Goal: Information Seeking & Learning: Check status

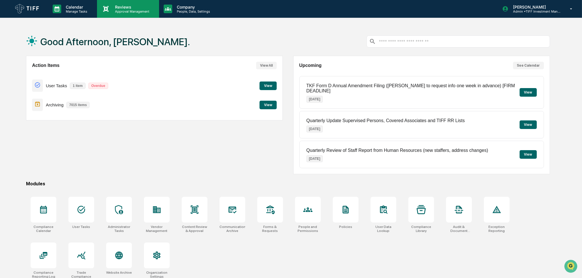
click at [122, 13] on p "Approval Management" at bounding box center [131, 11] width 42 height 4
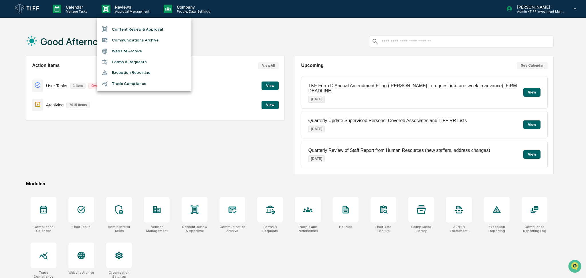
click at [251, 48] on div at bounding box center [293, 139] width 586 height 278
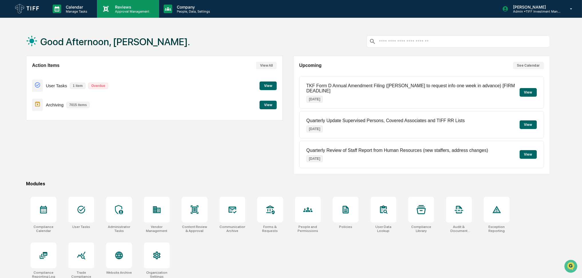
click at [118, 11] on p "Approval Management" at bounding box center [131, 11] width 42 height 4
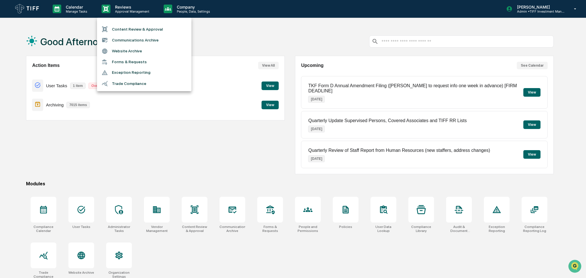
click at [121, 39] on li "Communications Archive" at bounding box center [144, 40] width 94 height 11
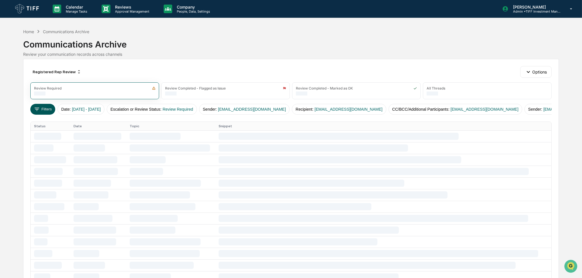
click at [44, 112] on button "Filters" at bounding box center [42, 109] width 25 height 11
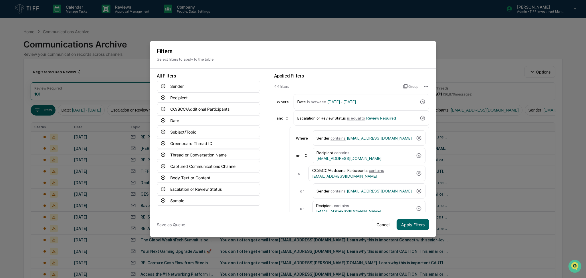
click at [384, 57] on p "Select filters to apply to the table." at bounding box center [293, 59] width 272 height 5
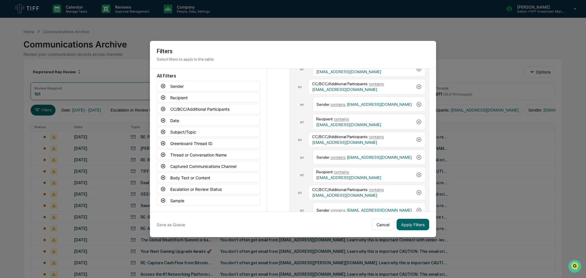
scroll to position [140, 0]
click at [270, 158] on div "Applied Filters 44 filter s Group Where Date is between [DATE] - [DATE] and Esc…" at bounding box center [351, 140] width 169 height 143
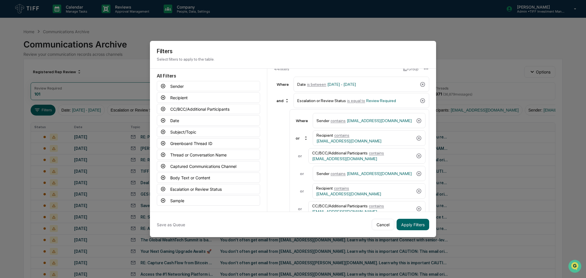
scroll to position [0, 0]
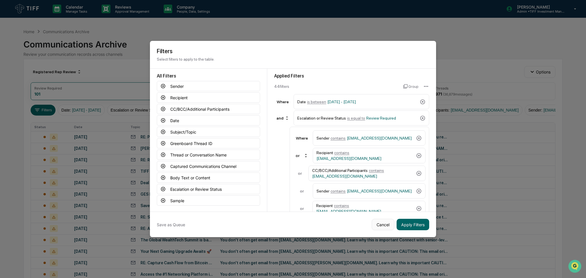
click at [383, 224] on button "Cancel" at bounding box center [382, 224] width 23 height 11
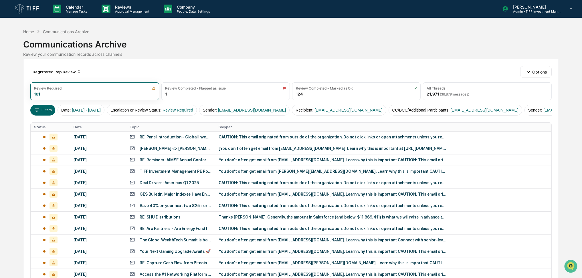
click at [254, 49] on div "Communications Archive" at bounding box center [290, 42] width 535 height 15
click at [265, 38] on div "Communications Archive" at bounding box center [290, 42] width 535 height 15
click at [61, 71] on div "Registered Rep Review" at bounding box center [56, 71] width 53 height 9
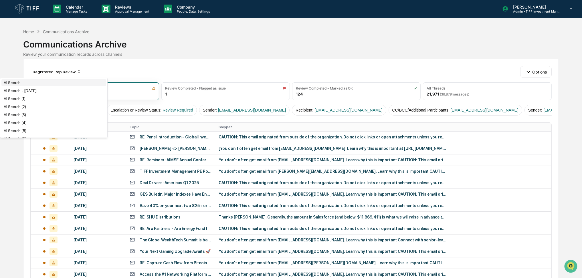
click at [50, 84] on div "AI Search" at bounding box center [53, 82] width 105 height 7
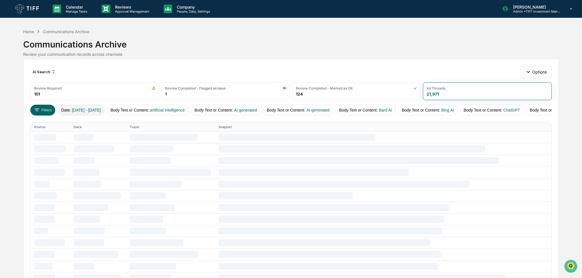
click at [101, 111] on span "[DATE] - [DATE]" at bounding box center [86, 110] width 29 height 5
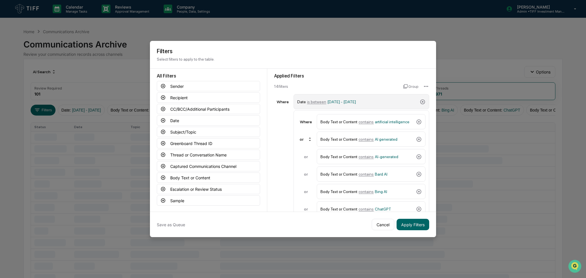
click at [356, 101] on span "[DATE] - [DATE]" at bounding box center [341, 102] width 29 height 5
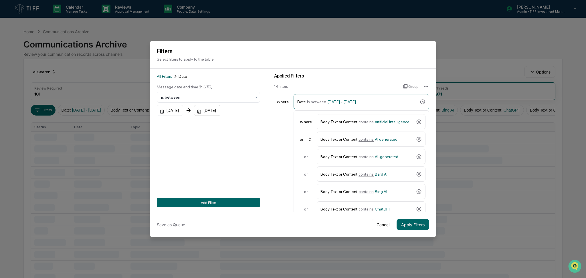
click at [220, 108] on div "[DATE]" at bounding box center [207, 110] width 26 height 11
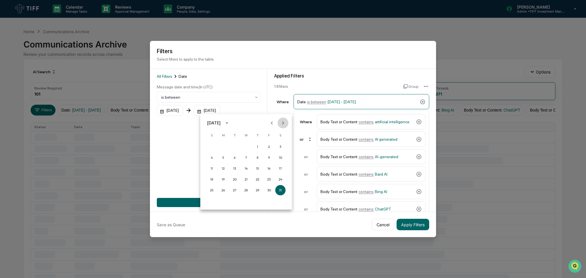
click at [285, 126] on button "Next month" at bounding box center [282, 123] width 11 height 11
click at [235, 189] on button "30" at bounding box center [234, 190] width 10 height 10
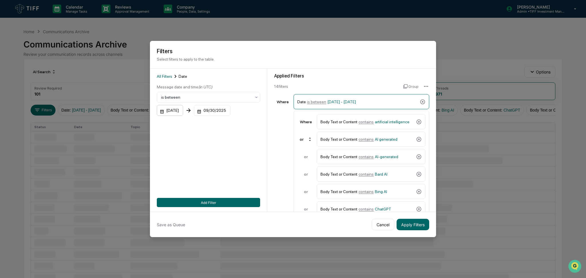
click at [177, 111] on div "[DATE]" at bounding box center [170, 110] width 26 height 11
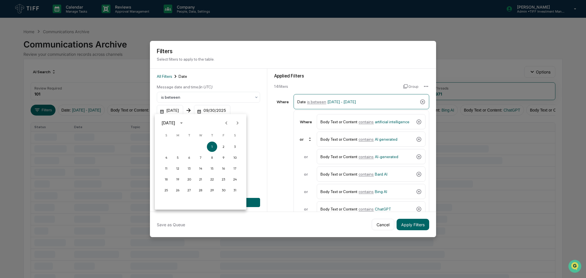
click at [238, 123] on icon "Next month" at bounding box center [237, 123] width 6 height 6
click at [175, 148] on button "1" at bounding box center [177, 147] width 10 height 10
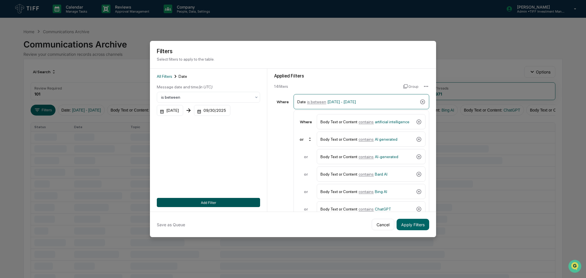
click at [213, 199] on button "Add Filter" at bounding box center [208, 202] width 103 height 9
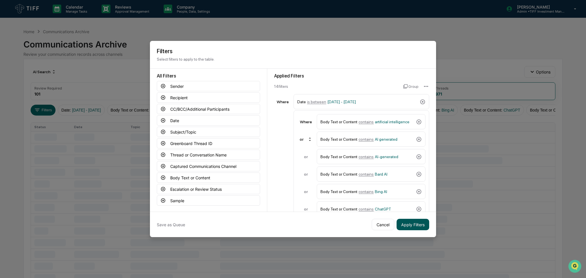
click at [415, 226] on button "Apply Filters" at bounding box center [412, 224] width 33 height 11
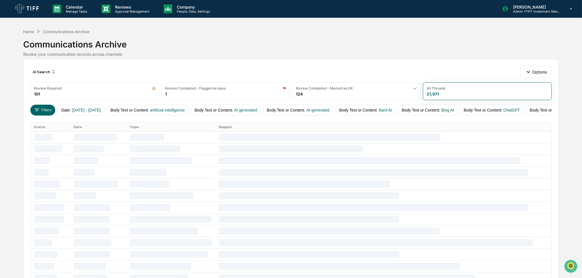
click at [329, 61] on div "AI Search Options Review Required 101 Review Completed - Flagged as Issue 1 Rev…" at bounding box center [290, 258] width 535 height 398
click at [345, 42] on div "Communications Archive" at bounding box center [290, 42] width 535 height 15
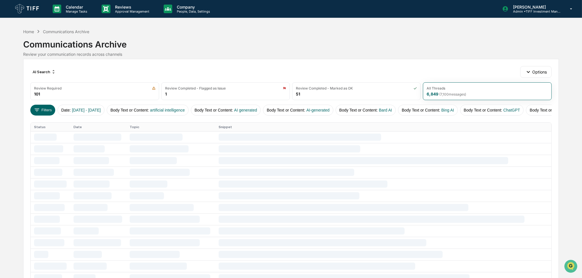
click at [413, 36] on div "Communications Archive" at bounding box center [290, 42] width 535 height 15
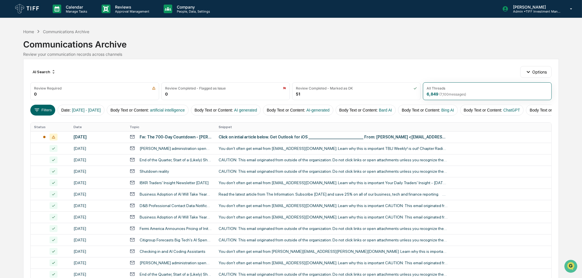
click at [372, 64] on div "AI Search Options Review Required 0 Review Completed - Flagged as Issue 0 Revie…" at bounding box center [290, 254] width 535 height 391
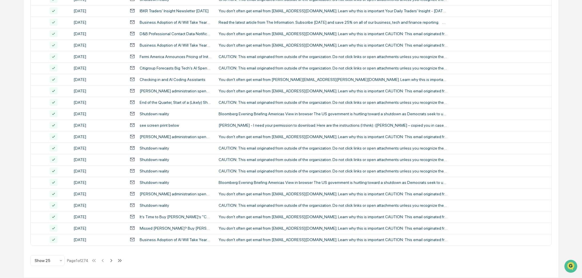
click at [109, 265] on div "Show 25 Page 1 of 274" at bounding box center [76, 260] width 93 height 11
click at [110, 262] on icon at bounding box center [111, 260] width 6 height 6
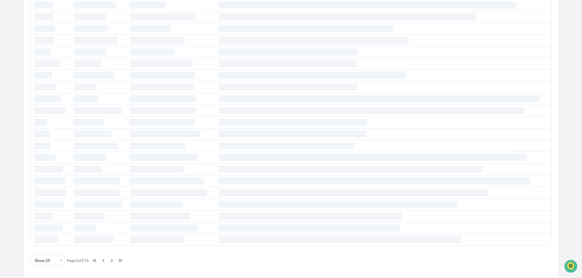
scroll to position [0, 0]
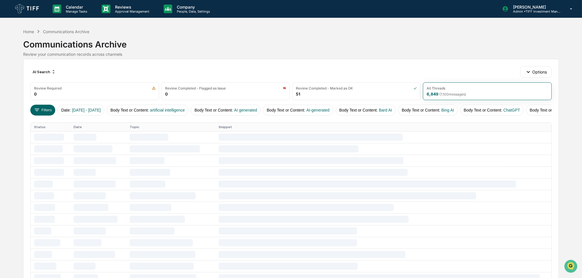
click at [256, 54] on div "Review your communication records across channels" at bounding box center [290, 54] width 535 height 5
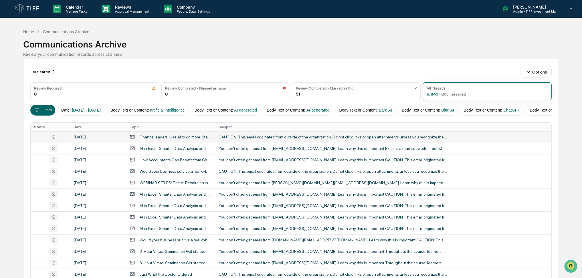
click at [250, 139] on div "CAUTION: This email originated from outside of the organization. Do not click l…" at bounding box center [332, 137] width 229 height 5
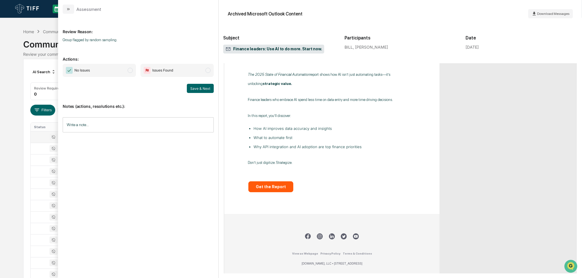
scroll to position [252, 0]
click at [0, 217] on div "Calendar Manage Tasks Reviews Approval Management Company People, Data, Setting…" at bounding box center [291, 225] width 582 height 450
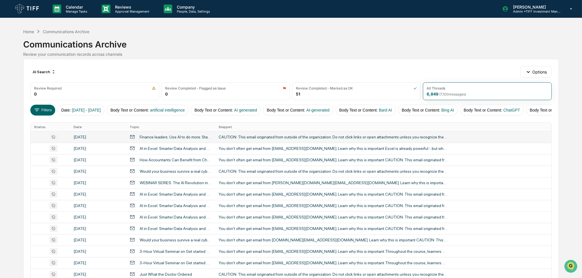
click at [240, 139] on div "CAUTION: This email originated from outside of the organization. Do not click l…" at bounding box center [332, 137] width 229 height 5
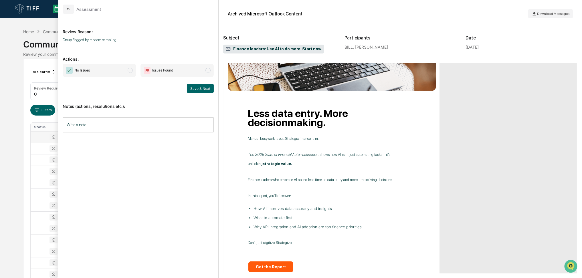
scroll to position [200, 0]
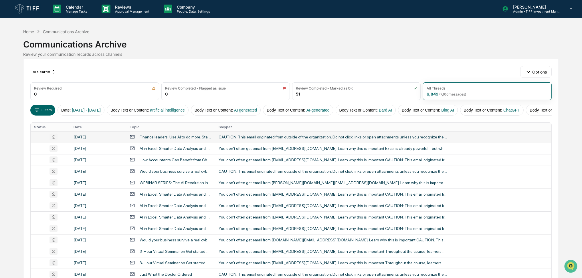
click at [0, 209] on div "Calendar Manage Tasks Reviews Approval Management Company People, Data, Setting…" at bounding box center [291, 225] width 582 height 450
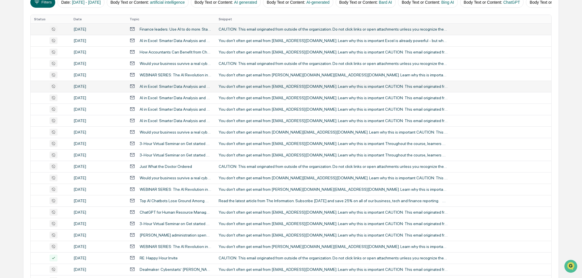
scroll to position [108, 0]
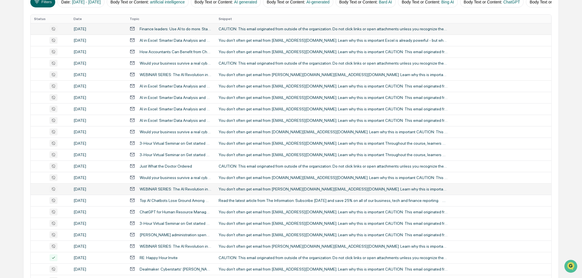
click at [261, 191] on div "You don't often get email from [PERSON_NAME][DOMAIN_NAME][EMAIL_ADDRESS][DOMAIN…" at bounding box center [332, 189] width 229 height 5
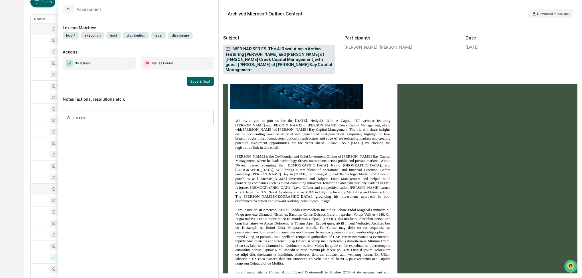
scroll to position [492, 0]
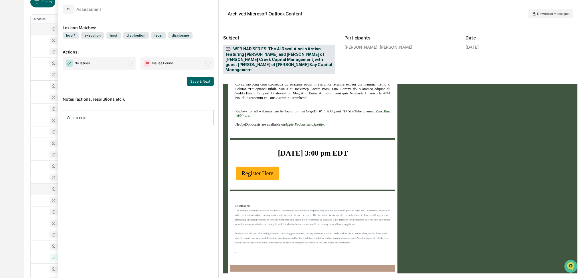
click at [0, 171] on div "Calendar Manage Tasks Reviews Approval Management Company People, Data, Setting…" at bounding box center [291, 117] width 582 height 450
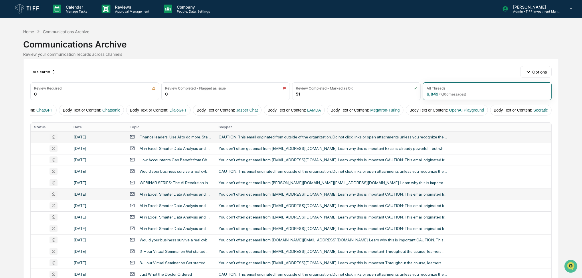
scroll to position [176, 0]
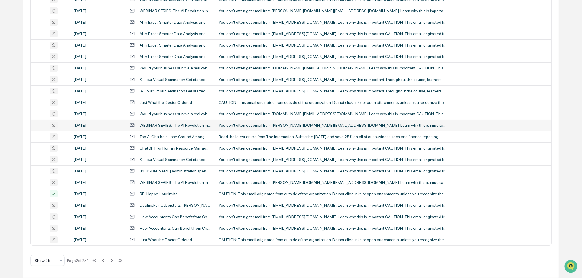
click at [569, 46] on div "Calendar Manage Tasks Reviews Approval Management Company People, Data, Setting…" at bounding box center [291, 53] width 582 height 450
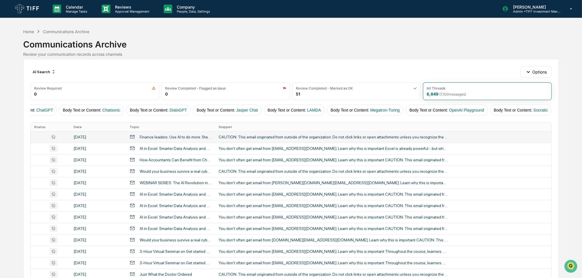
click at [428, 29] on div "Home Communications Archive Communications Archive Review your communication re…" at bounding box center [290, 42] width 535 height 28
click at [381, 36] on div "Communications Archive" at bounding box center [290, 42] width 535 height 15
click at [350, 38] on div "Communications Archive" at bounding box center [290, 42] width 535 height 15
click at [348, 29] on div "Home Communications Archive Communications Archive Review your communication re…" at bounding box center [290, 42] width 535 height 28
